Goal: Task Accomplishment & Management: Complete application form

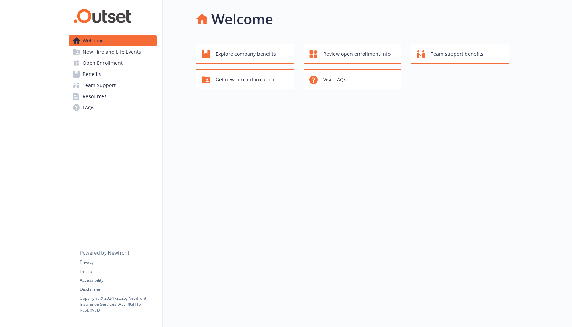
click at [111, 63] on span "Open Enrollment" at bounding box center [103, 62] width 40 height 11
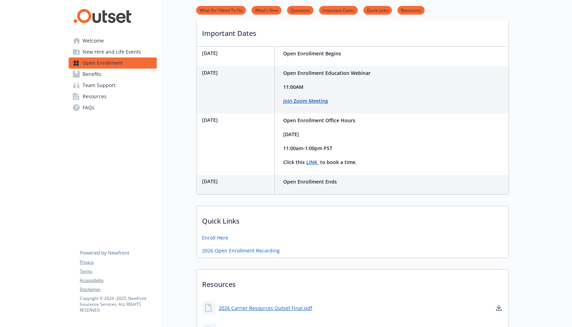
scroll to position [260, 0]
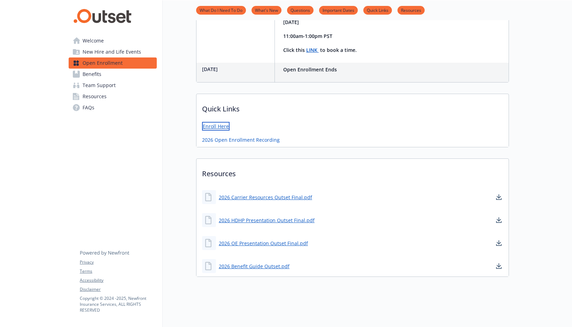
click at [209, 122] on link "Enroll Here" at bounding box center [216, 126] width 28 height 9
click at [257, 136] on link "2026 Open Enrollment Recording" at bounding box center [241, 139] width 79 height 9
